Goal: Task Accomplishment & Management: Use online tool/utility

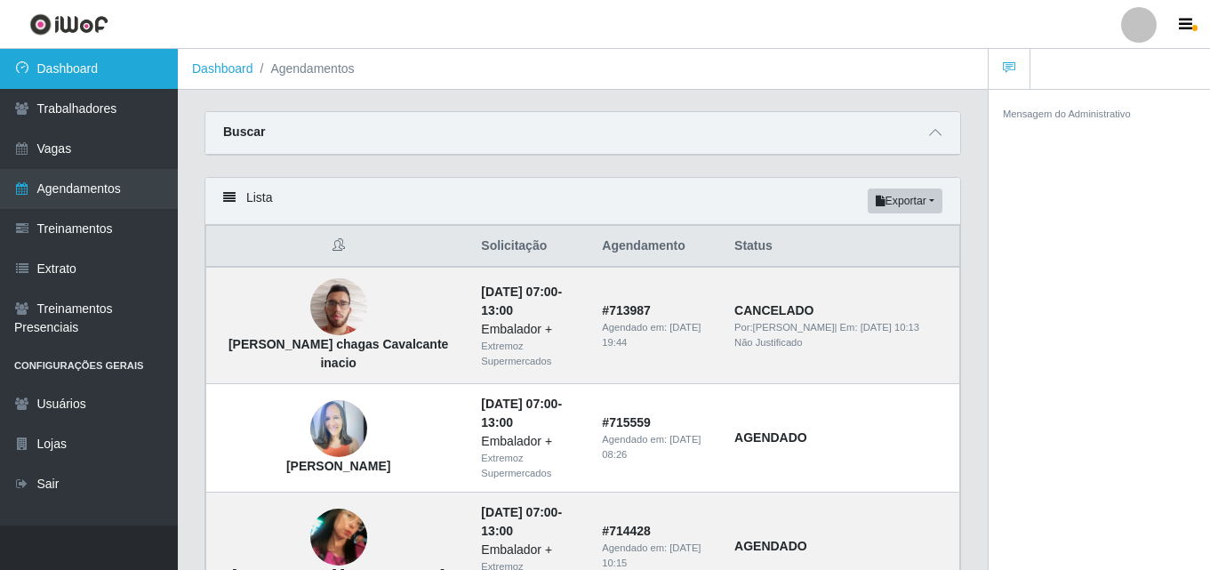
click at [133, 64] on link "Dashboard" at bounding box center [89, 69] width 178 height 40
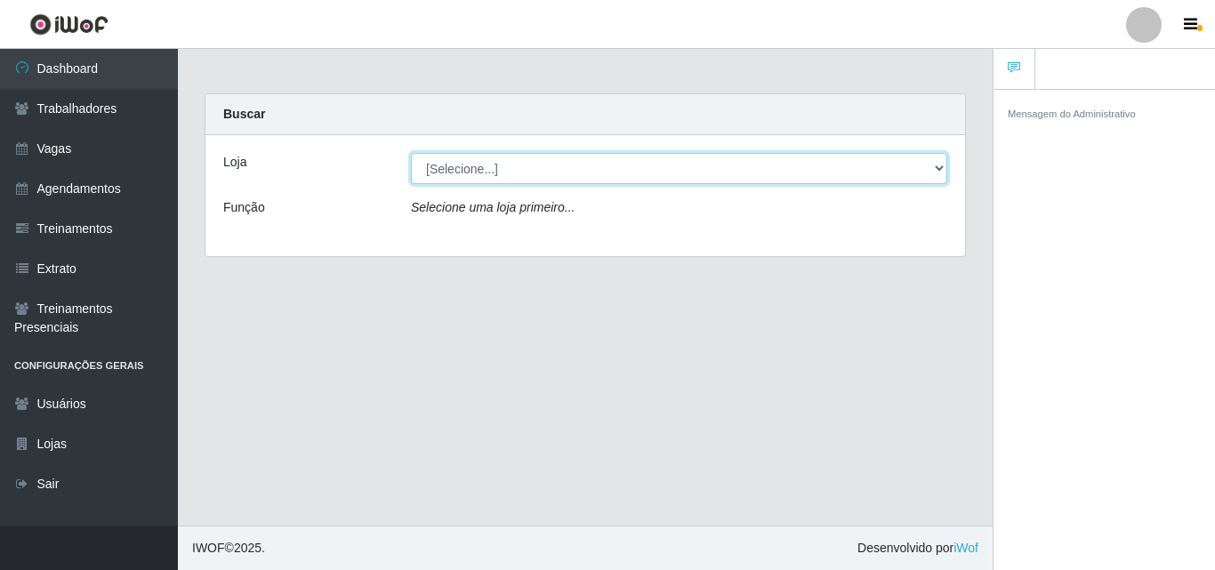
click at [448, 165] on select "[Selecione...] Extremoz Supermercados" at bounding box center [679, 168] width 536 height 31
select select "519"
click at [411, 153] on select "[Selecione...] Extremoz Supermercados" at bounding box center [679, 168] width 536 height 31
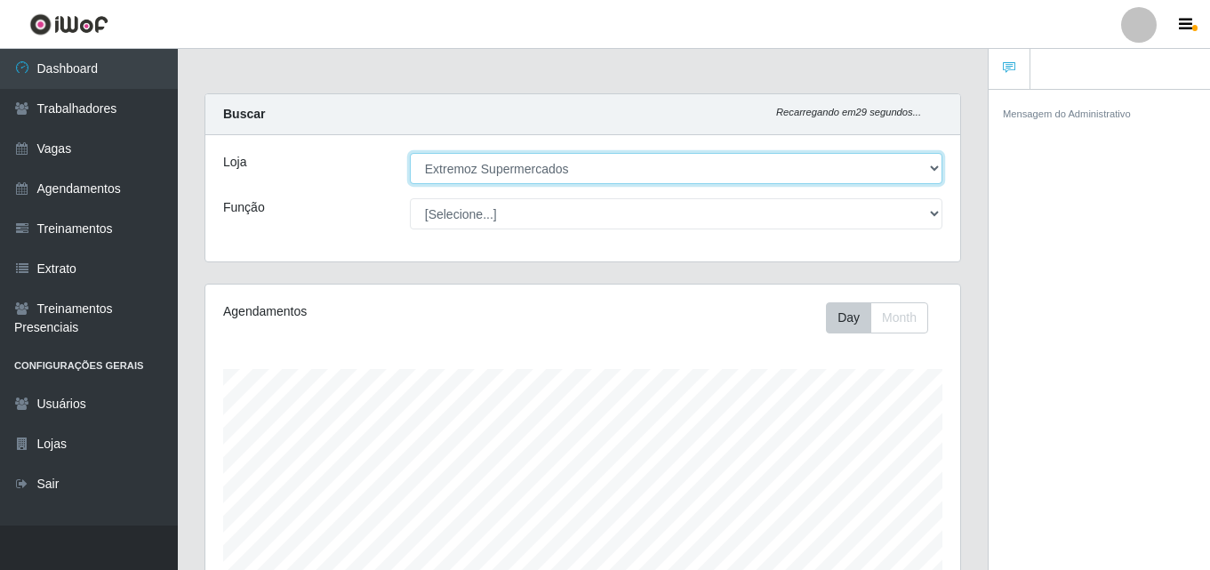
scroll to position [369, 755]
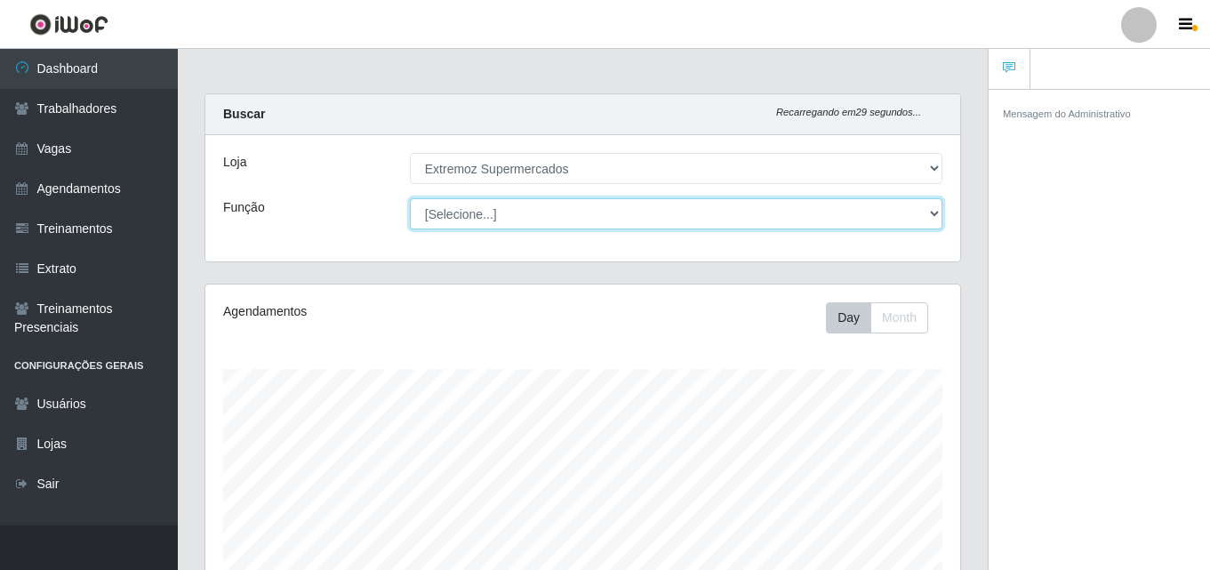
click at [498, 208] on select "[Selecione...] Embalador Embalador + Embalador ++ Operador de Caixa Operador de…" at bounding box center [676, 213] width 533 height 31
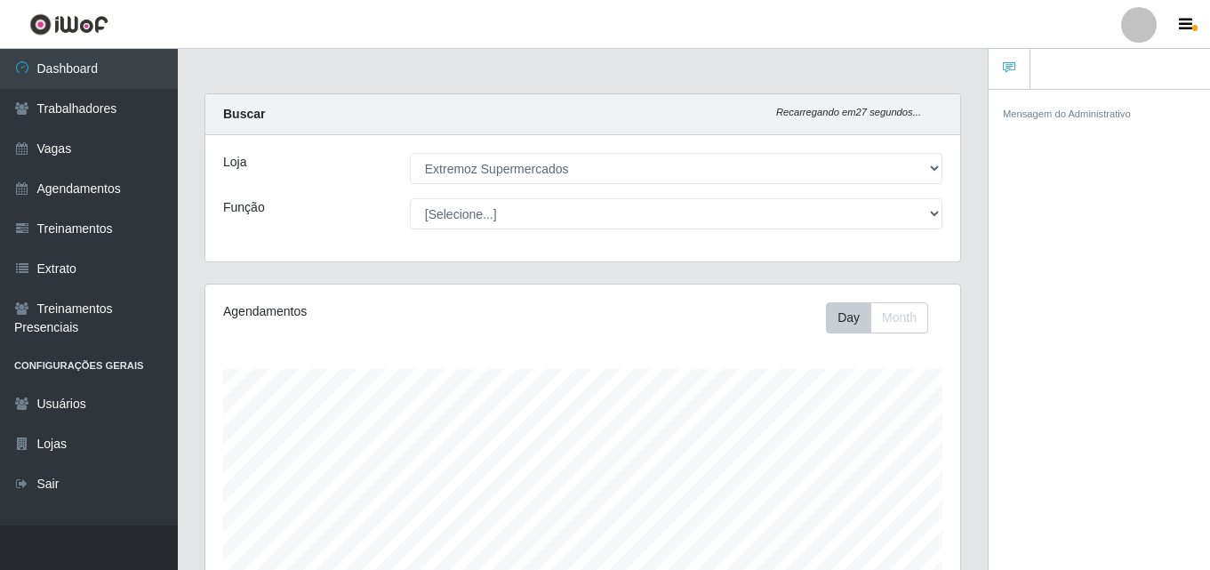
click at [322, 244] on div "Loja [Selecione...] Extremoz Supermercados Função [Selecione...] Embalador Emba…" at bounding box center [582, 198] width 755 height 126
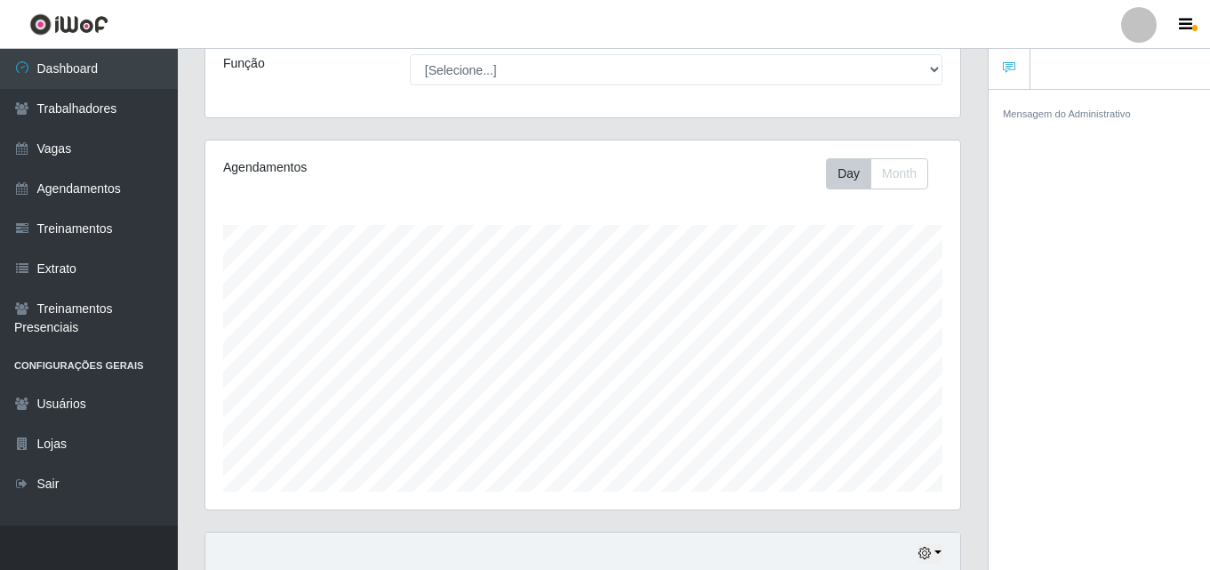
scroll to position [0, 0]
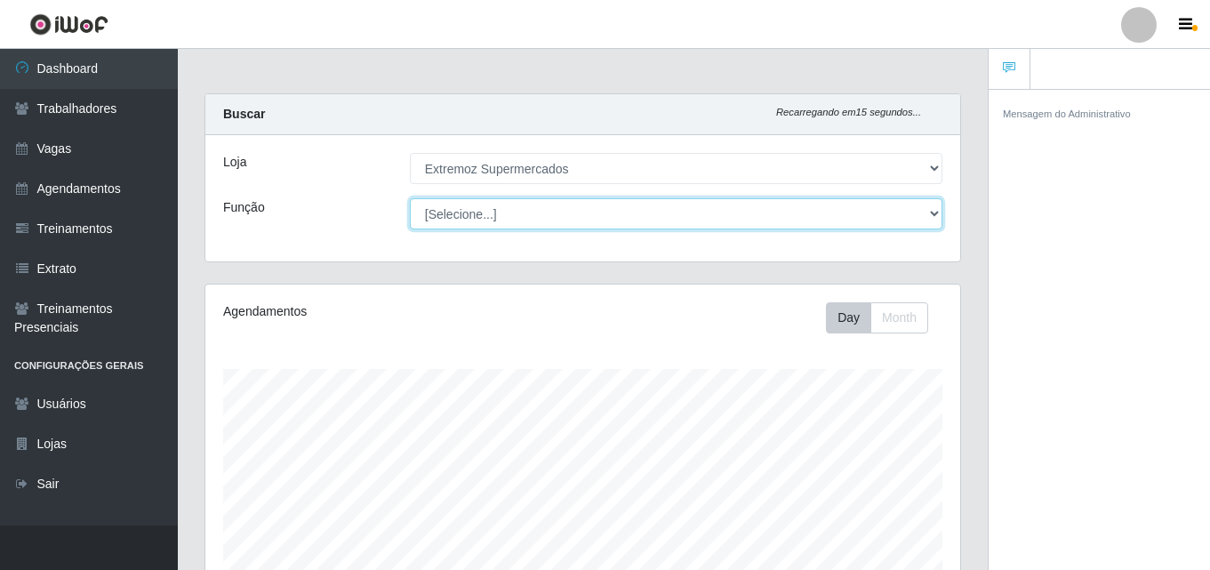
click at [528, 205] on select "[Selecione...] Embalador Embalador + Embalador ++ Operador de Caixa Operador de…" at bounding box center [676, 213] width 533 height 31
click at [503, 199] on select "[Selecione...] Embalador Embalador + Embalador ++ Operador de Caixa Operador de…" at bounding box center [676, 213] width 533 height 31
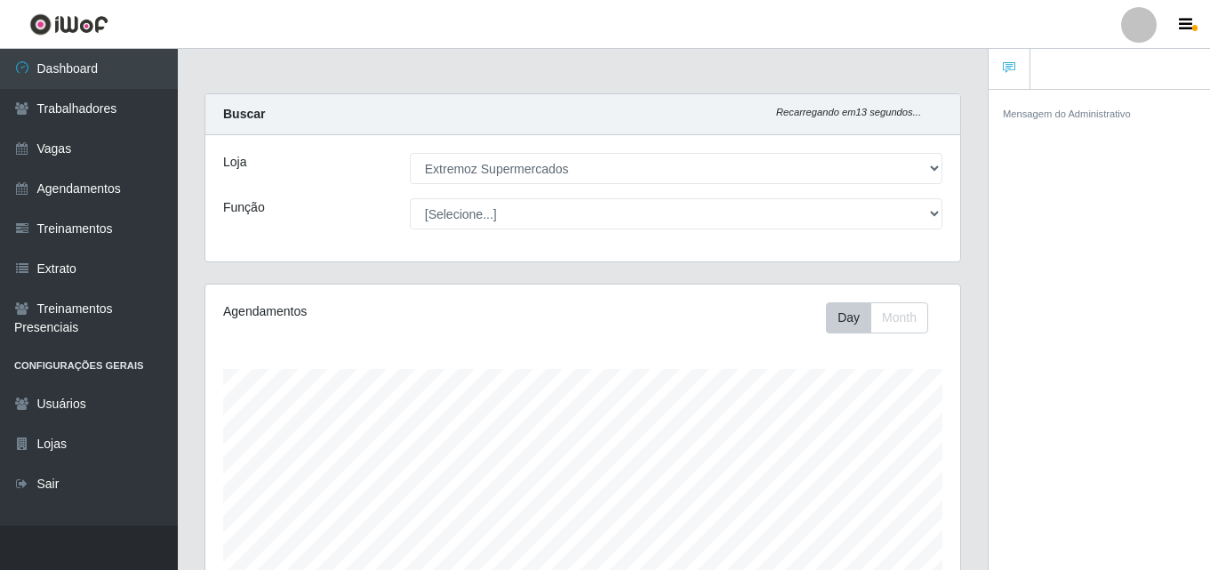
click at [207, 215] on div "Loja [Selecione...] Extremoz Supermercados Função [Selecione...] Embalador Emba…" at bounding box center [582, 198] width 755 height 126
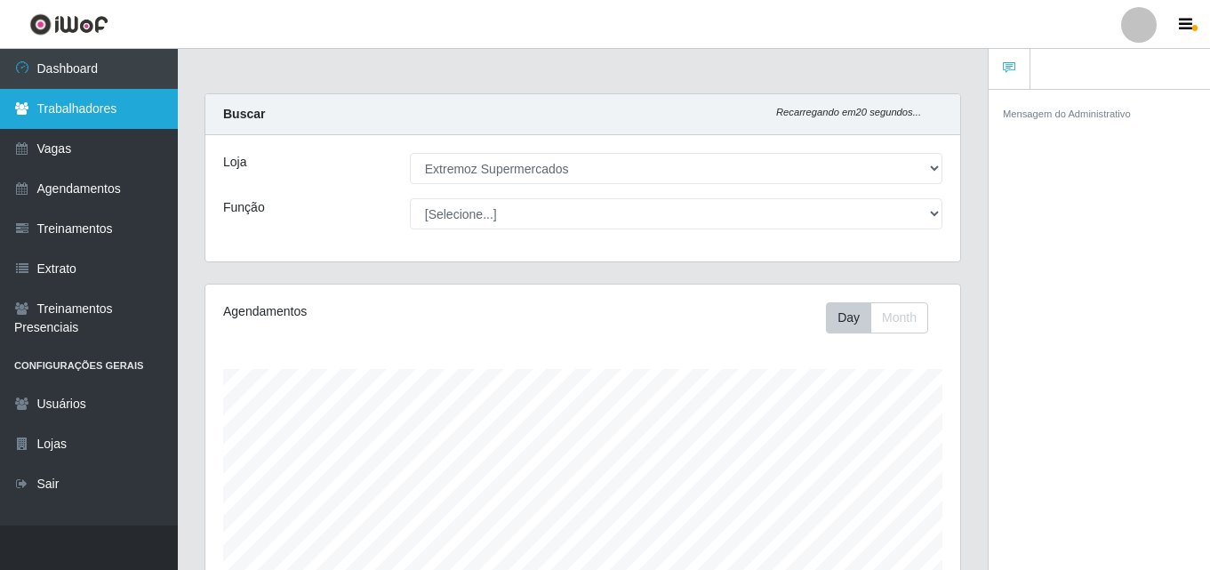
click at [76, 117] on link "Trabalhadores" at bounding box center [89, 109] width 178 height 40
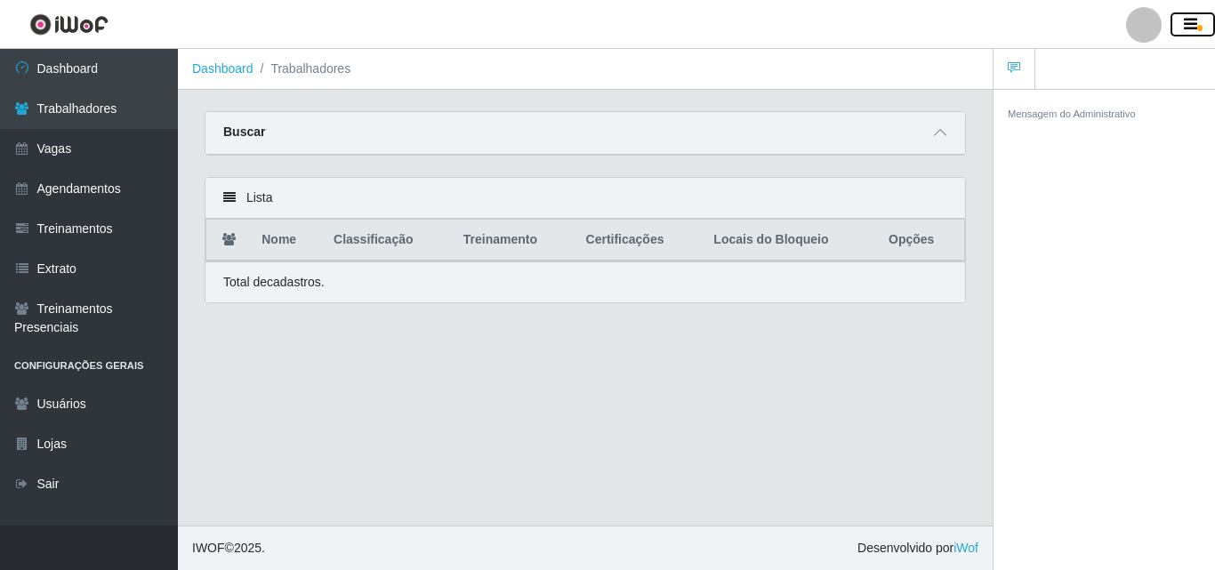
click at [1188, 26] on icon "button" at bounding box center [1190, 25] width 13 height 16
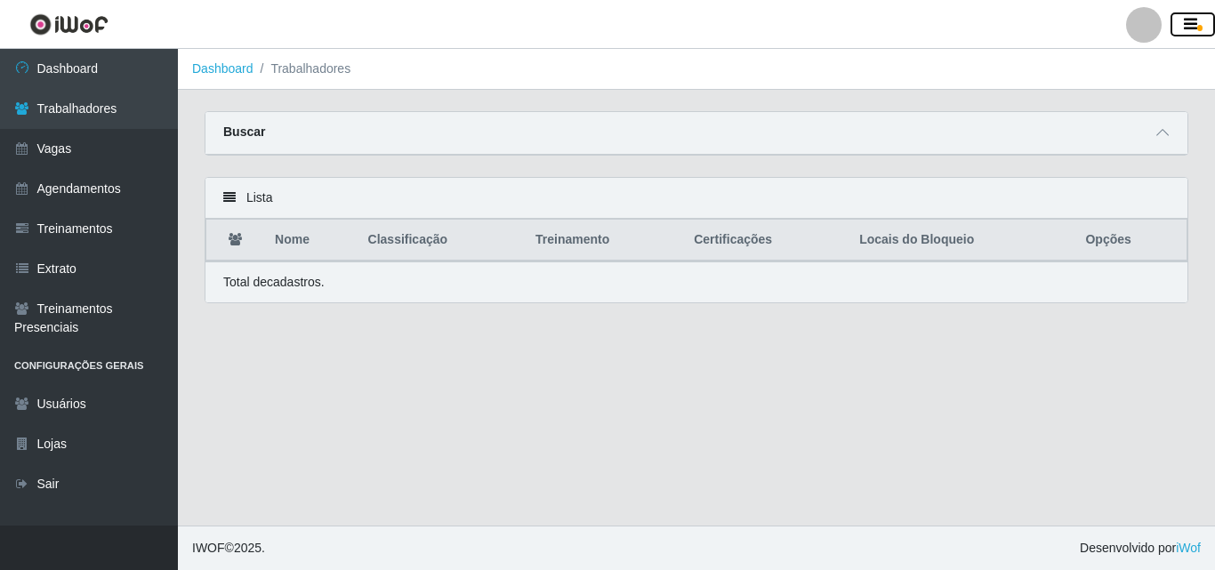
click at [1188, 26] on icon "button" at bounding box center [1190, 25] width 13 height 16
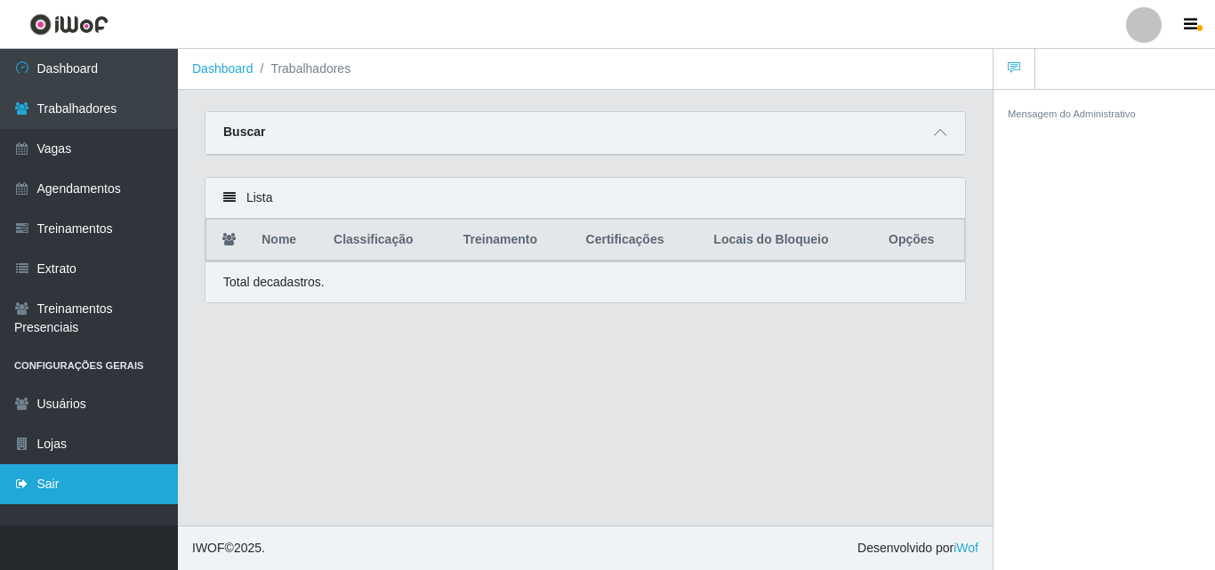
click at [28, 486] on icon at bounding box center [22, 484] width 16 height 12
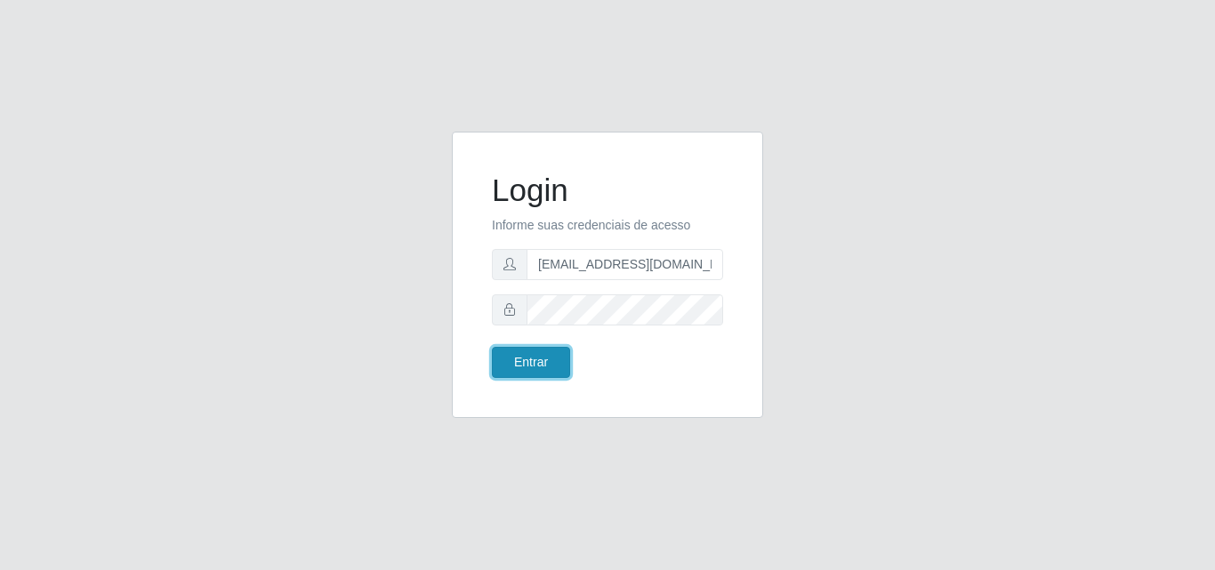
click at [536, 362] on button "Entrar" at bounding box center [531, 362] width 78 height 31
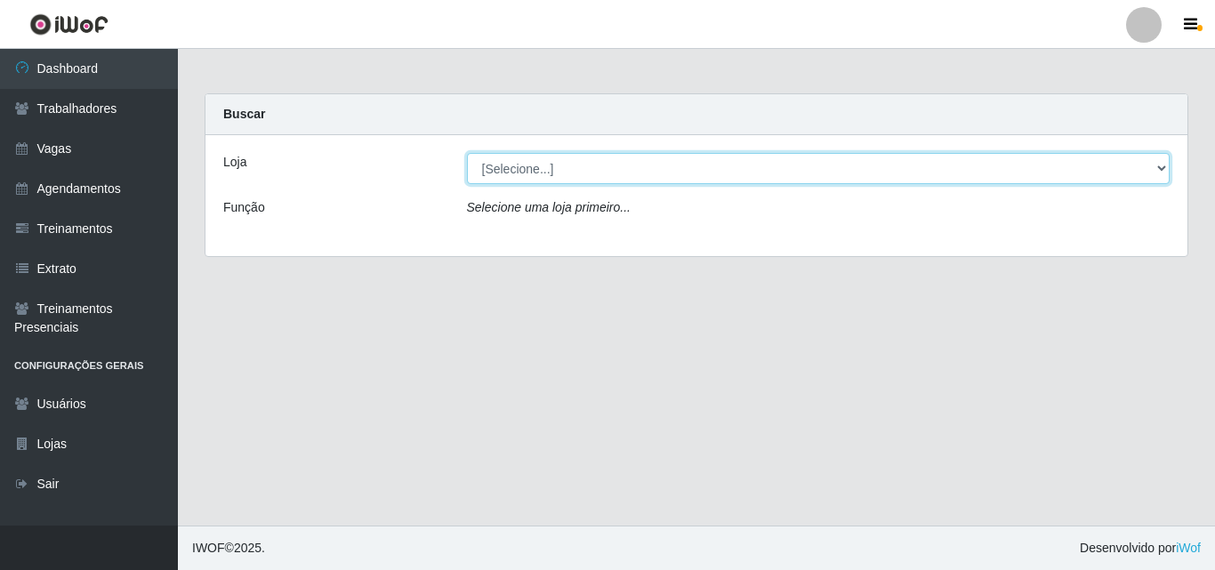
click at [504, 172] on select "[Selecione...] Extremoz Supermercados" at bounding box center [818, 168] width 703 height 31
select select "519"
click at [467, 153] on select "[Selecione...] Extremoz Supermercados" at bounding box center [818, 168] width 703 height 31
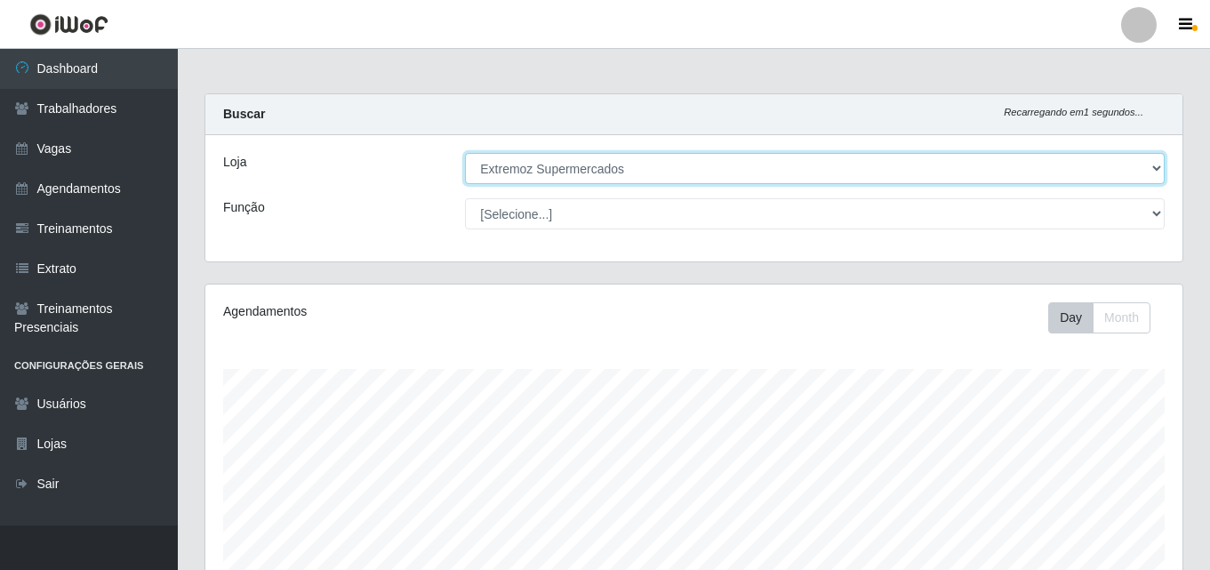
click at [1156, 166] on select "[Selecione...] Extremoz Supermercados" at bounding box center [815, 168] width 700 height 31
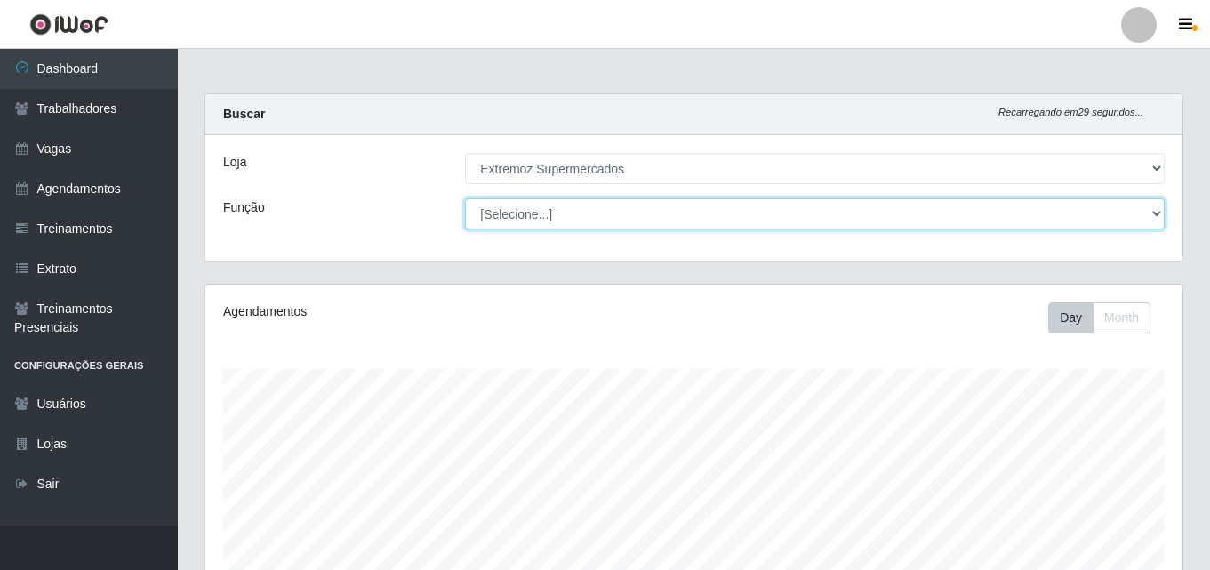
click at [1161, 209] on select "[Selecione...] Embalador Embalador + Embalador ++ Operador de Caixa Operador de…" at bounding box center [815, 213] width 700 height 31
select select "22"
click at [465, 198] on select "[Selecione...] Embalador Embalador + Embalador ++ Operador de Caixa Operador de…" at bounding box center [815, 213] width 700 height 31
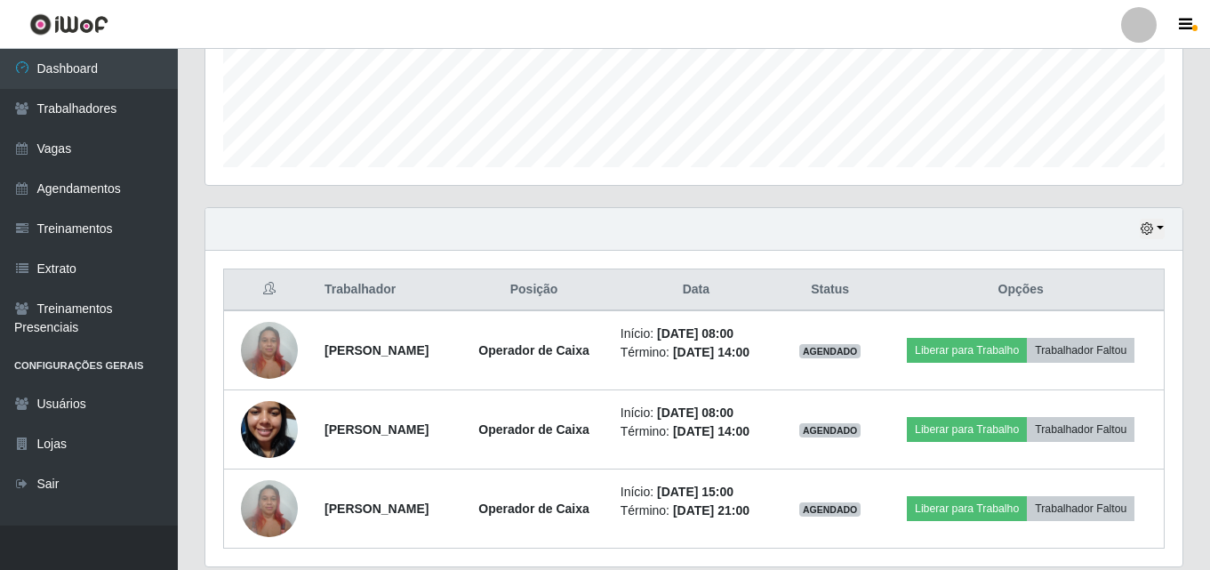
scroll to position [472, 0]
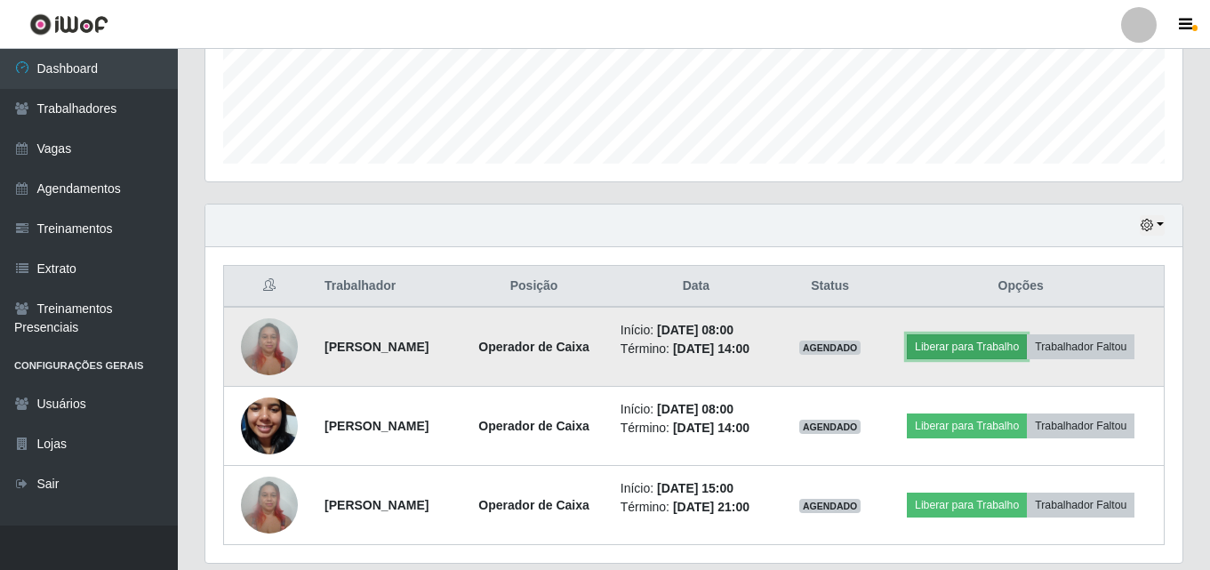
click at [969, 351] on button "Liberar para Trabalho" at bounding box center [967, 346] width 120 height 25
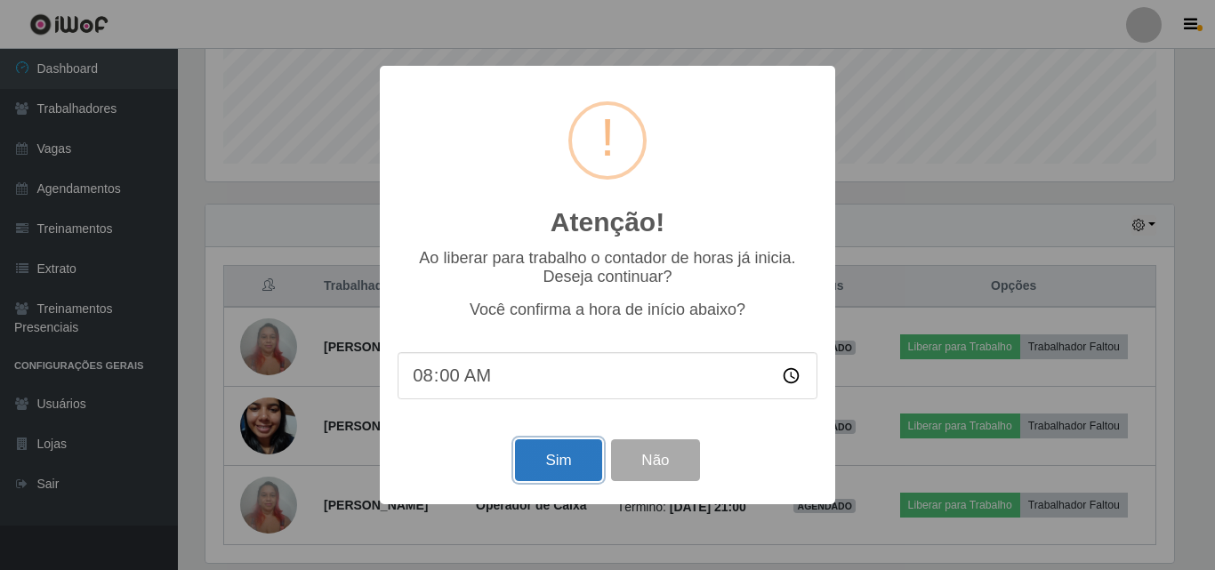
click at [567, 467] on button "Sim" at bounding box center [558, 460] width 86 height 42
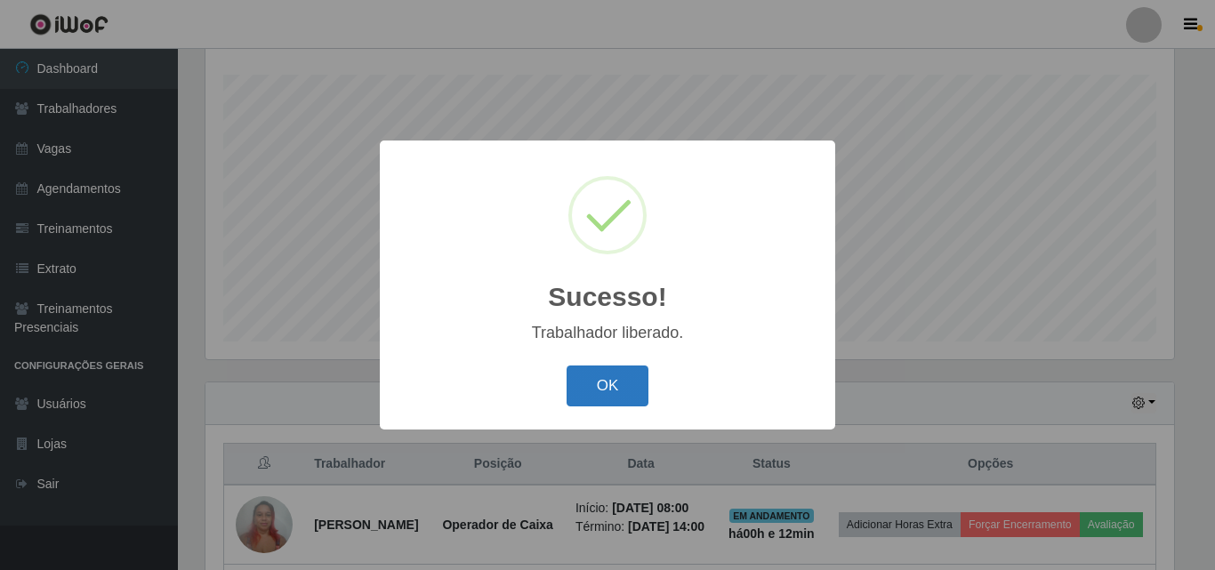
click at [580, 398] on button "OK" at bounding box center [608, 387] width 83 height 42
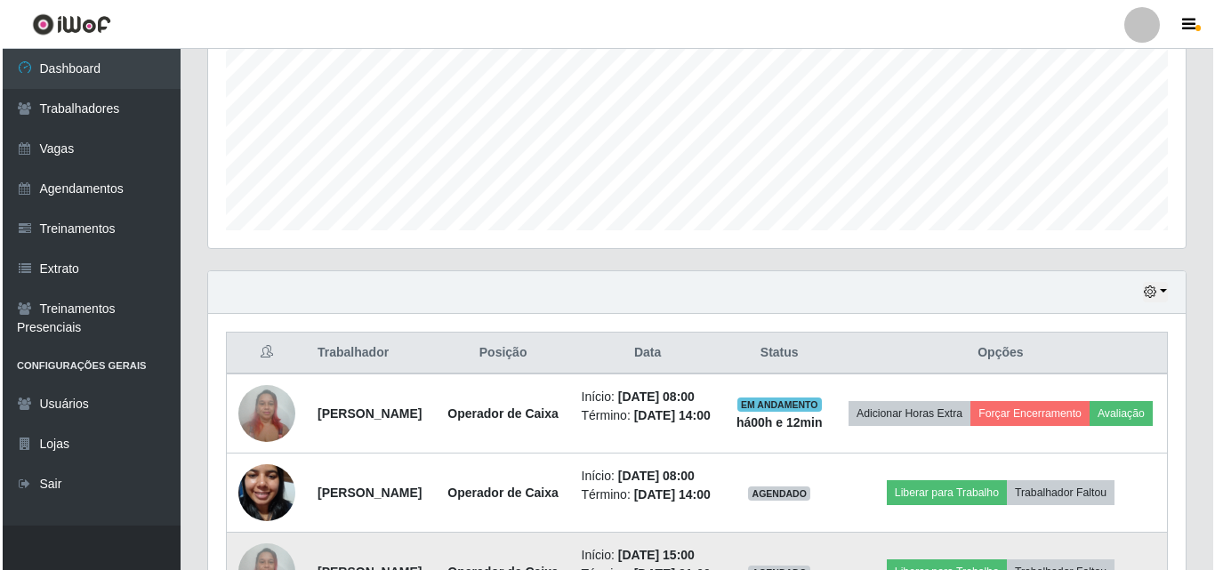
scroll to position [561, 0]
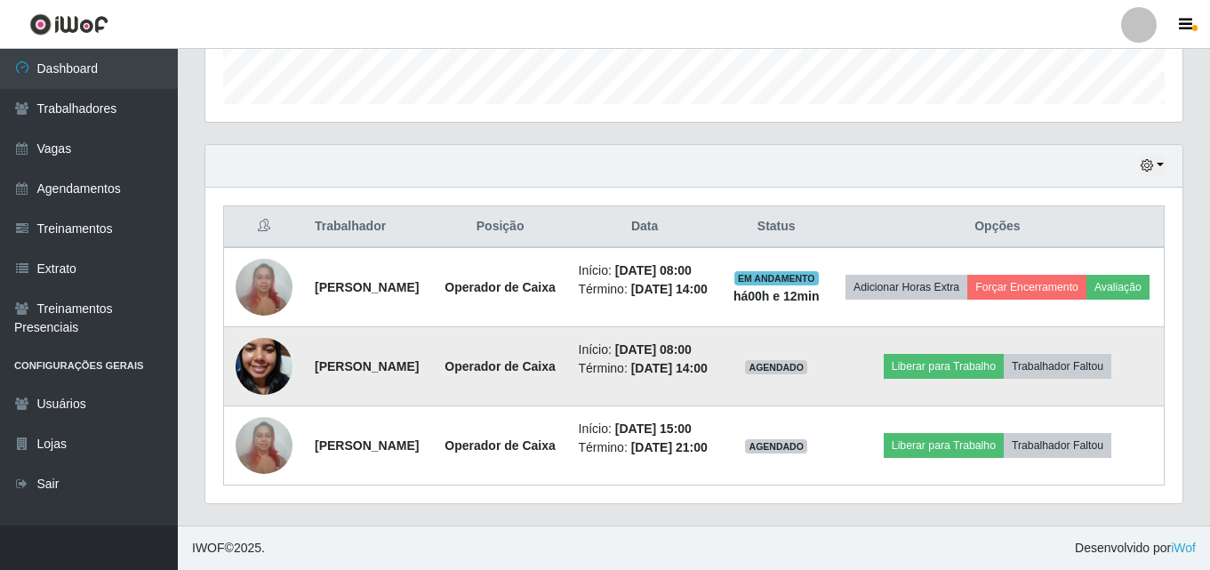
click at [969, 398] on td "Liberar para Trabalho Trabalhador Faltou" at bounding box center [998, 366] width 333 height 79
click at [968, 379] on button "Liberar para Trabalho" at bounding box center [944, 366] width 120 height 25
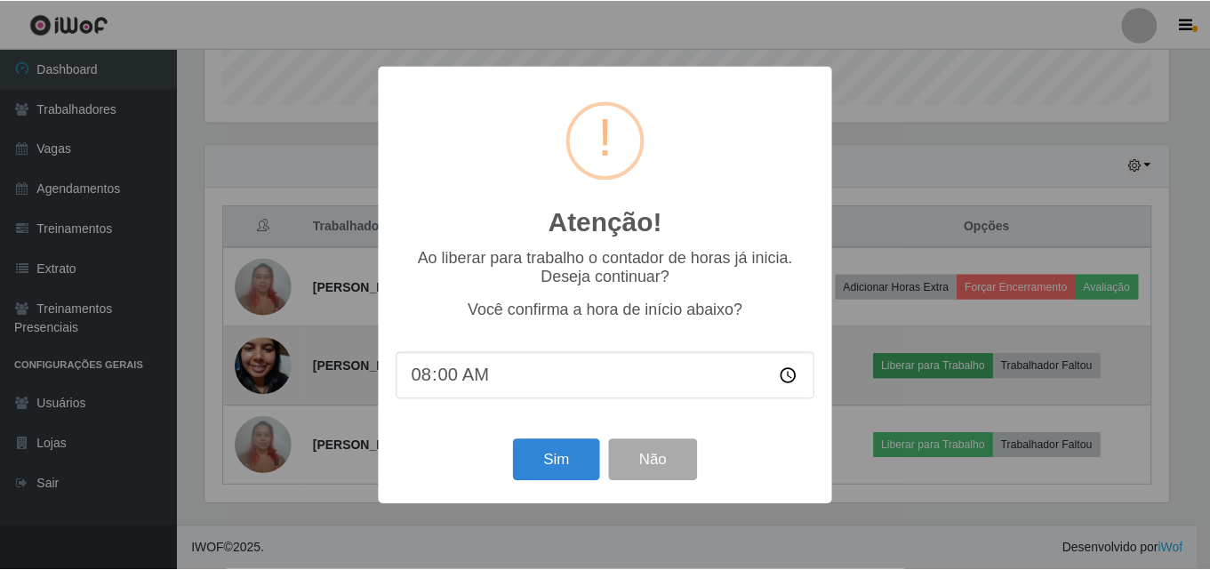
scroll to position [369, 968]
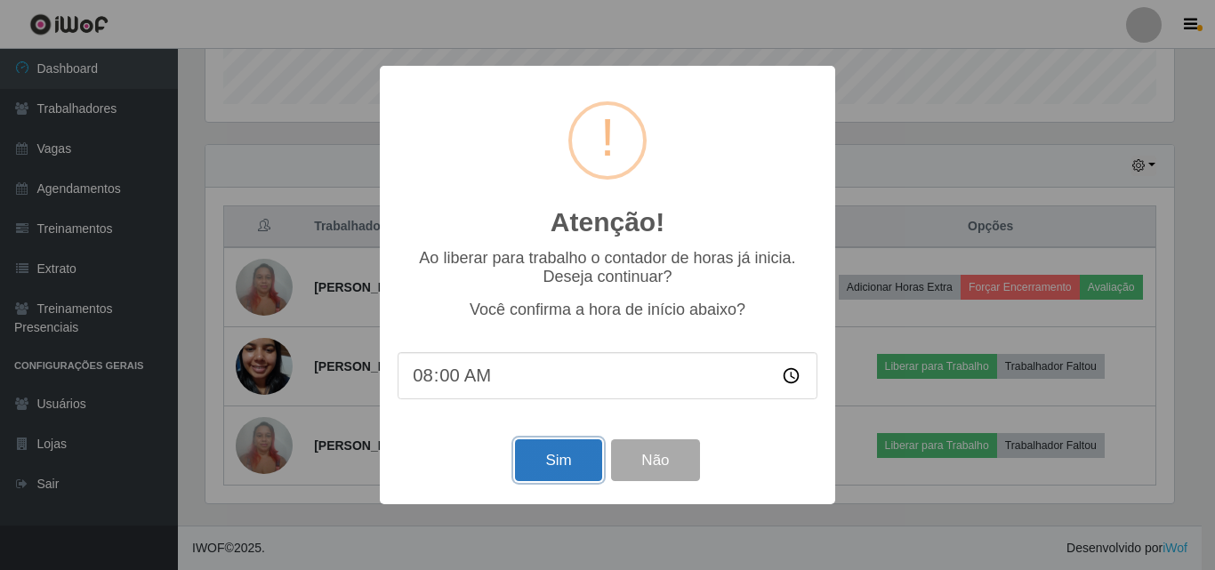
click at [561, 473] on button "Sim" at bounding box center [558, 460] width 86 height 42
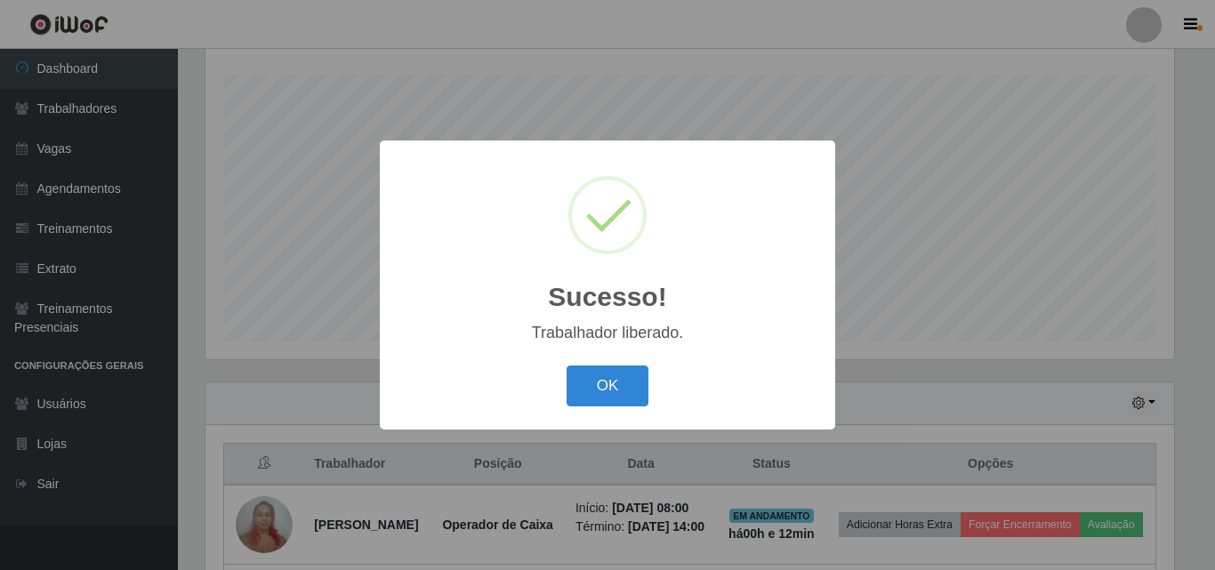
click at [609, 409] on div "OK Cancel" at bounding box center [608, 385] width 420 height 51
click at [613, 395] on button "OK" at bounding box center [608, 387] width 83 height 42
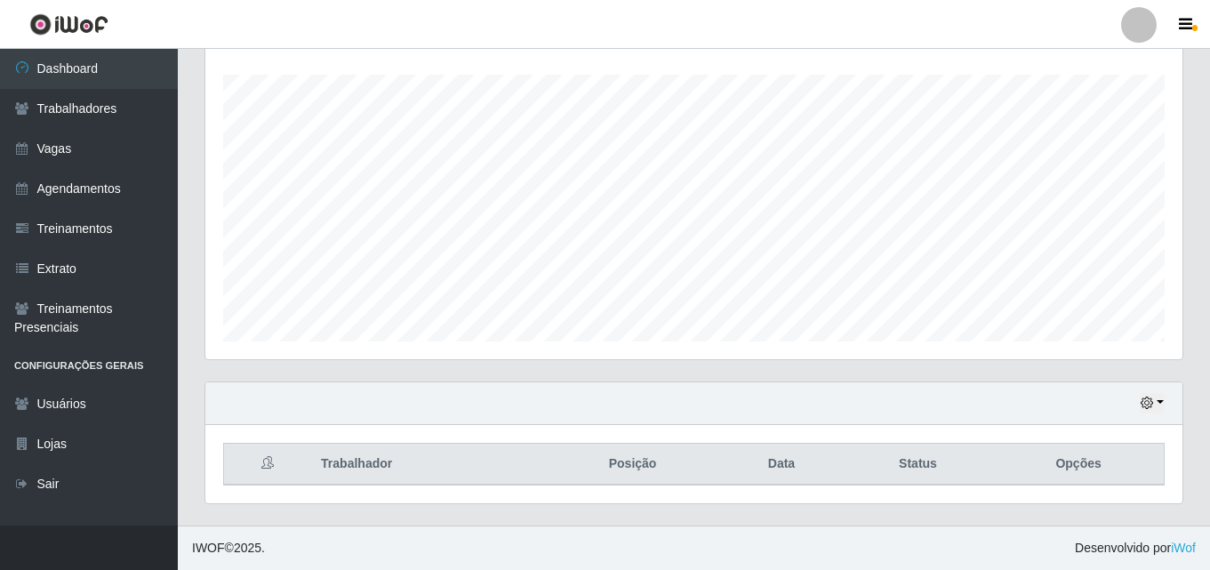
scroll to position [472, 0]
